Goal: Transaction & Acquisition: Purchase product/service

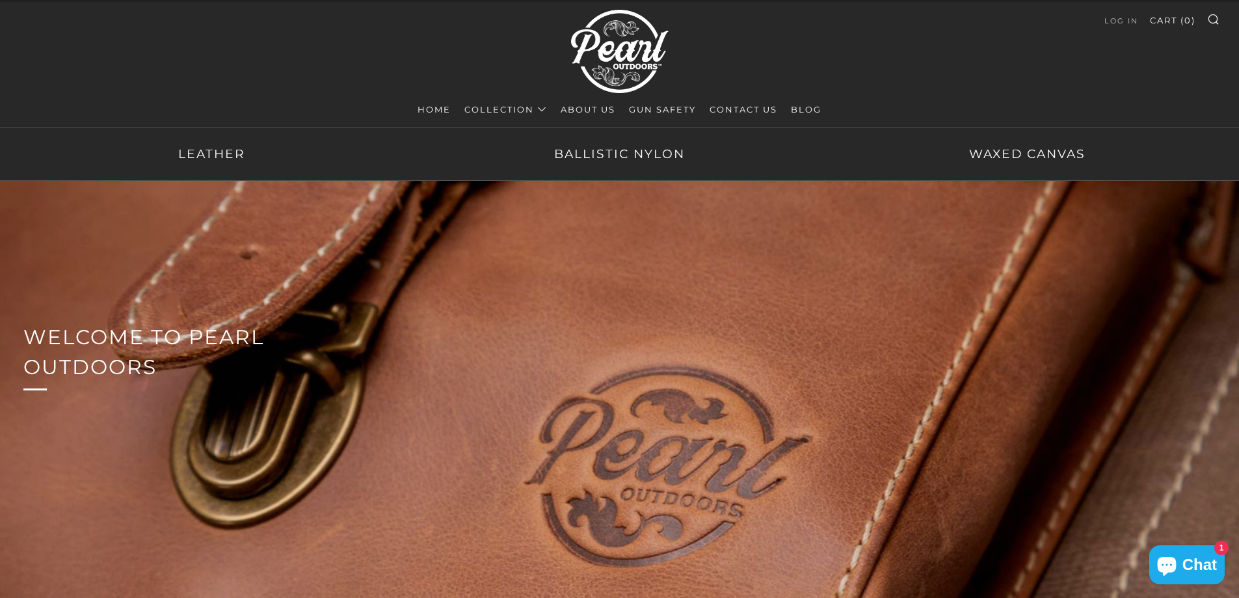
click at [527, 109] on link "Collection" at bounding box center [505, 109] width 83 height 21
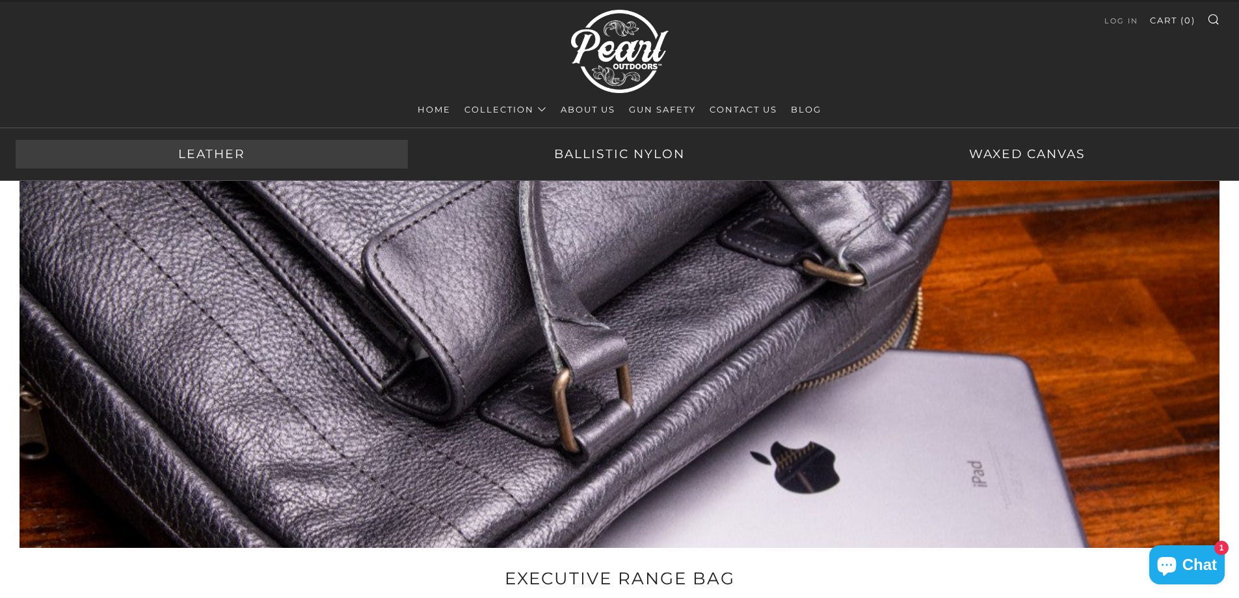
click at [218, 150] on link "Leather" at bounding box center [212, 154] width 392 height 29
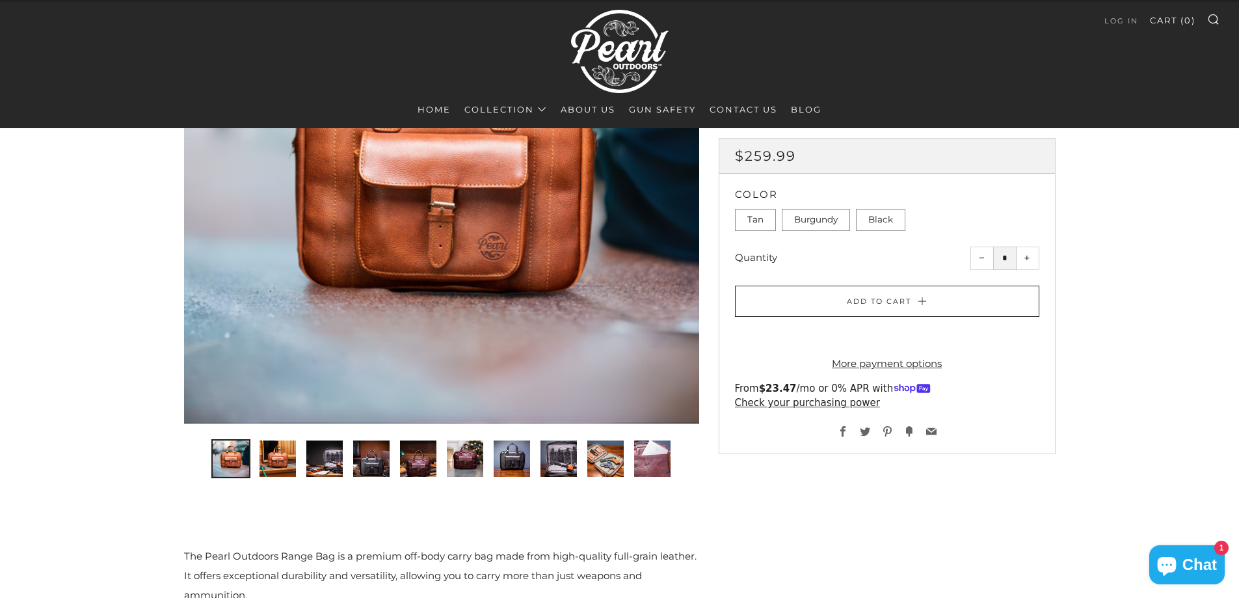
scroll to position [130, 0]
